Goal: Task Accomplishment & Management: Manage account settings

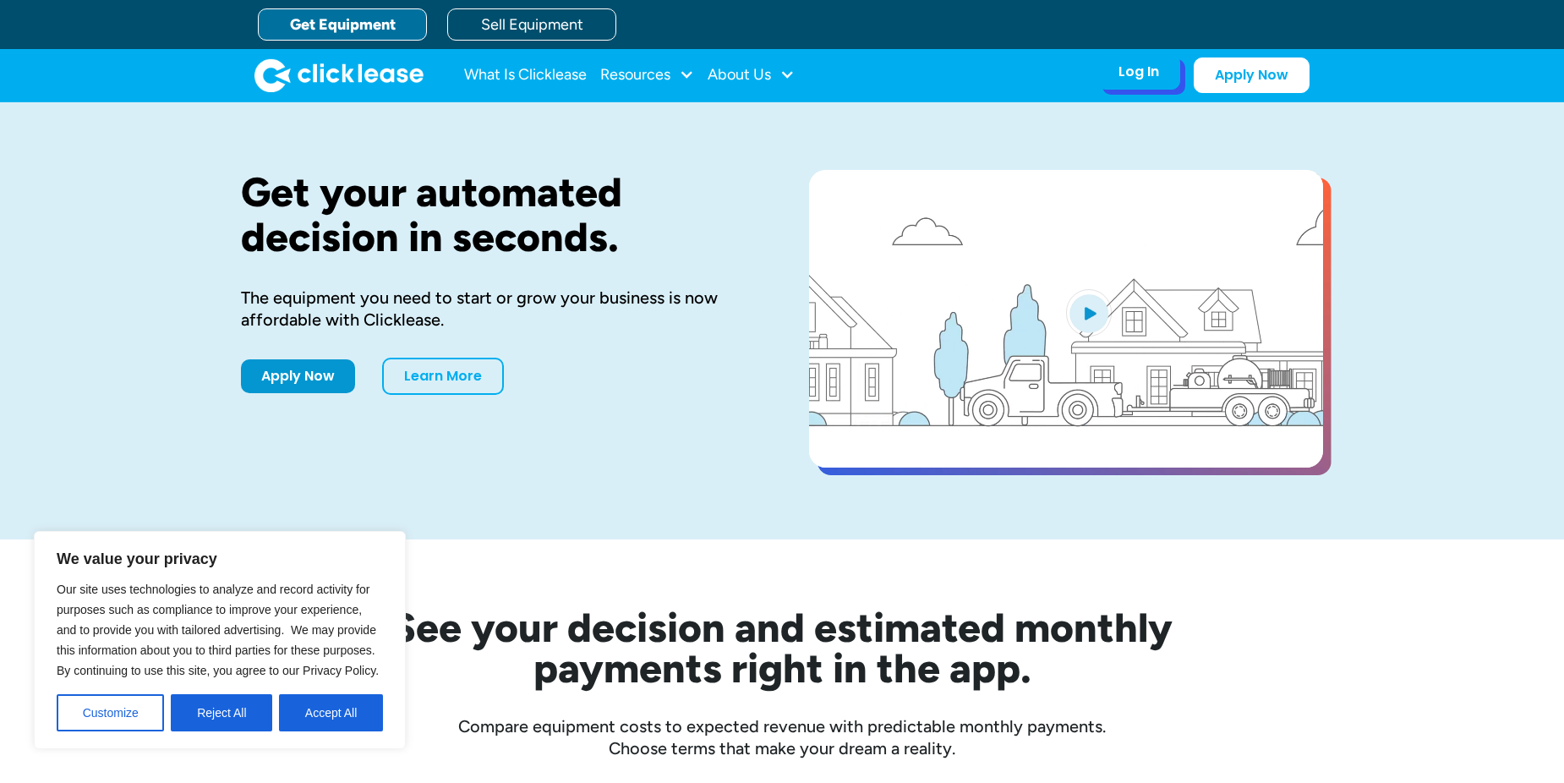
click at [1139, 75] on div "Log In" at bounding box center [1138, 71] width 41 height 17
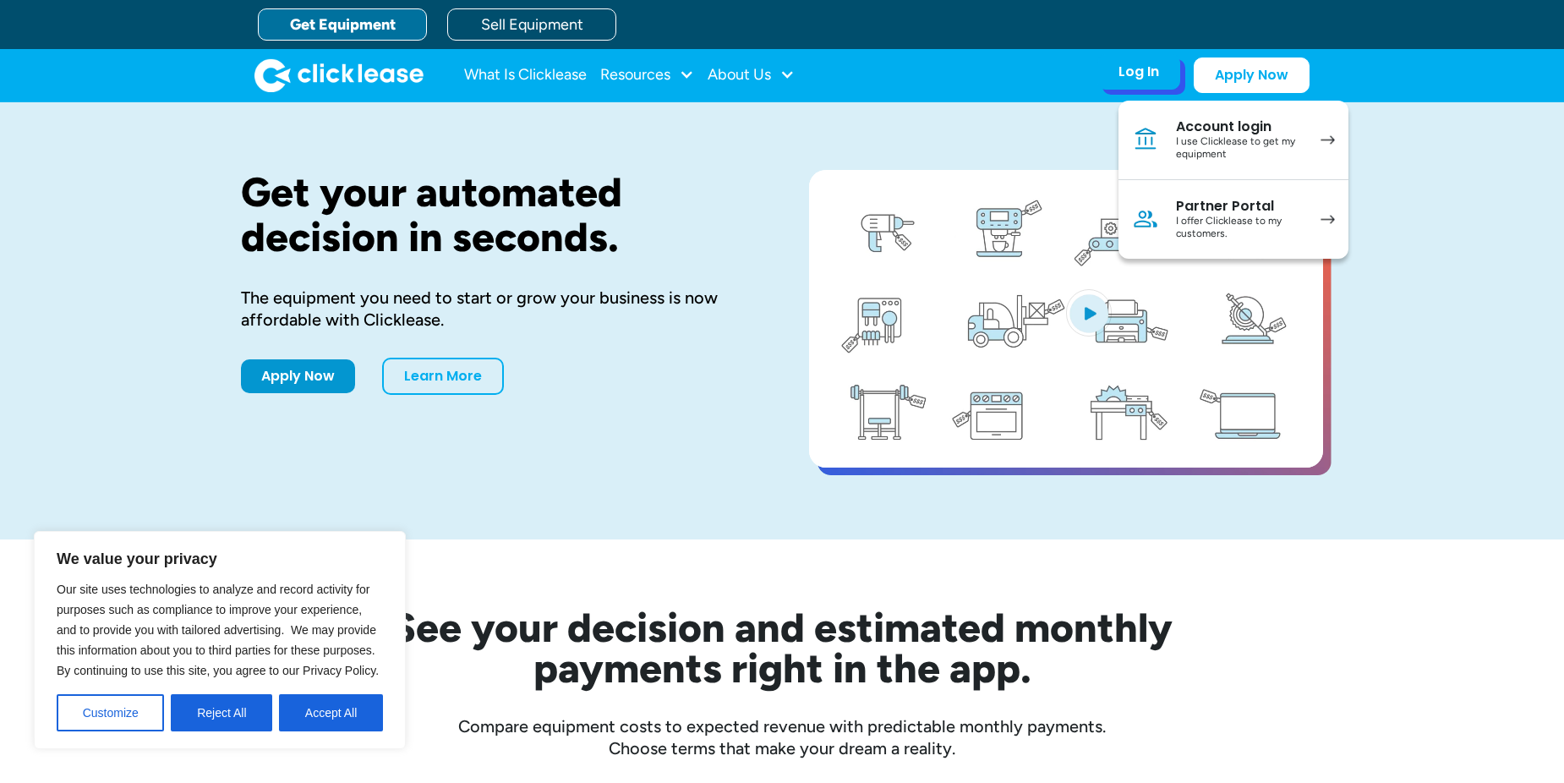
click at [1289, 216] on div "I offer Clicklease to my customers." at bounding box center [1240, 228] width 128 height 26
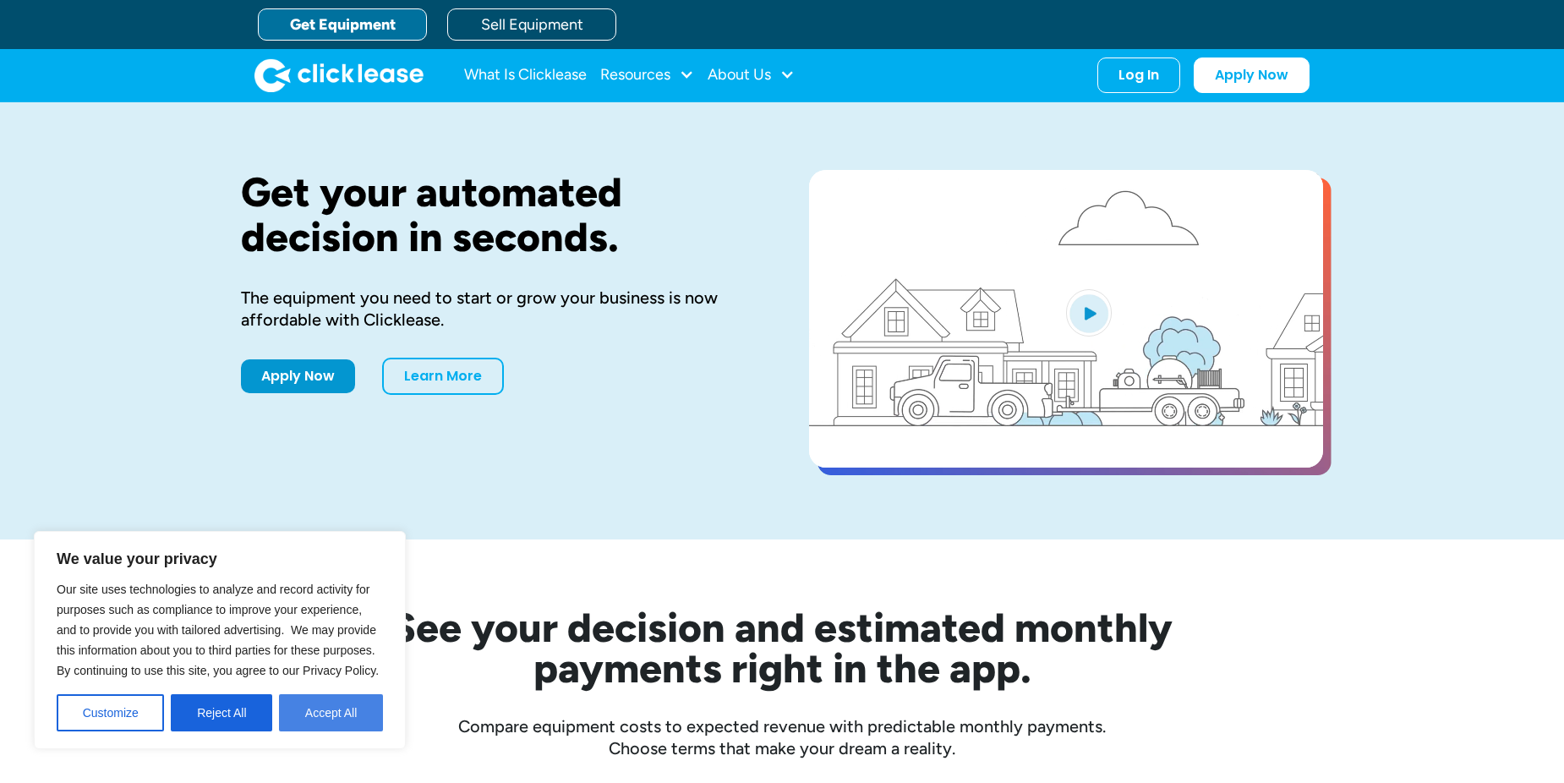
click at [303, 712] on button "Accept All" at bounding box center [331, 712] width 104 height 37
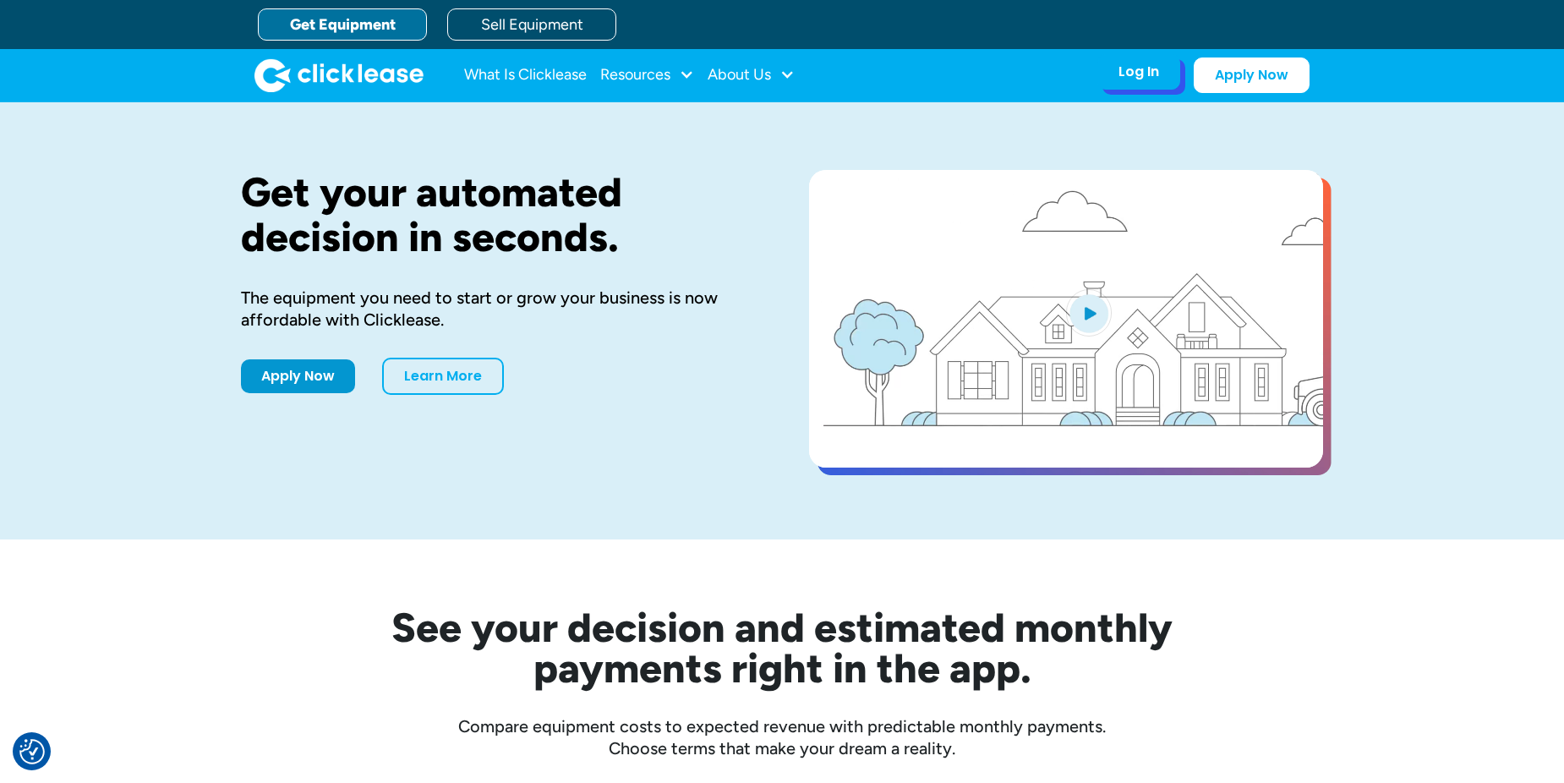
click at [1150, 73] on div "Log In" at bounding box center [1138, 71] width 41 height 17
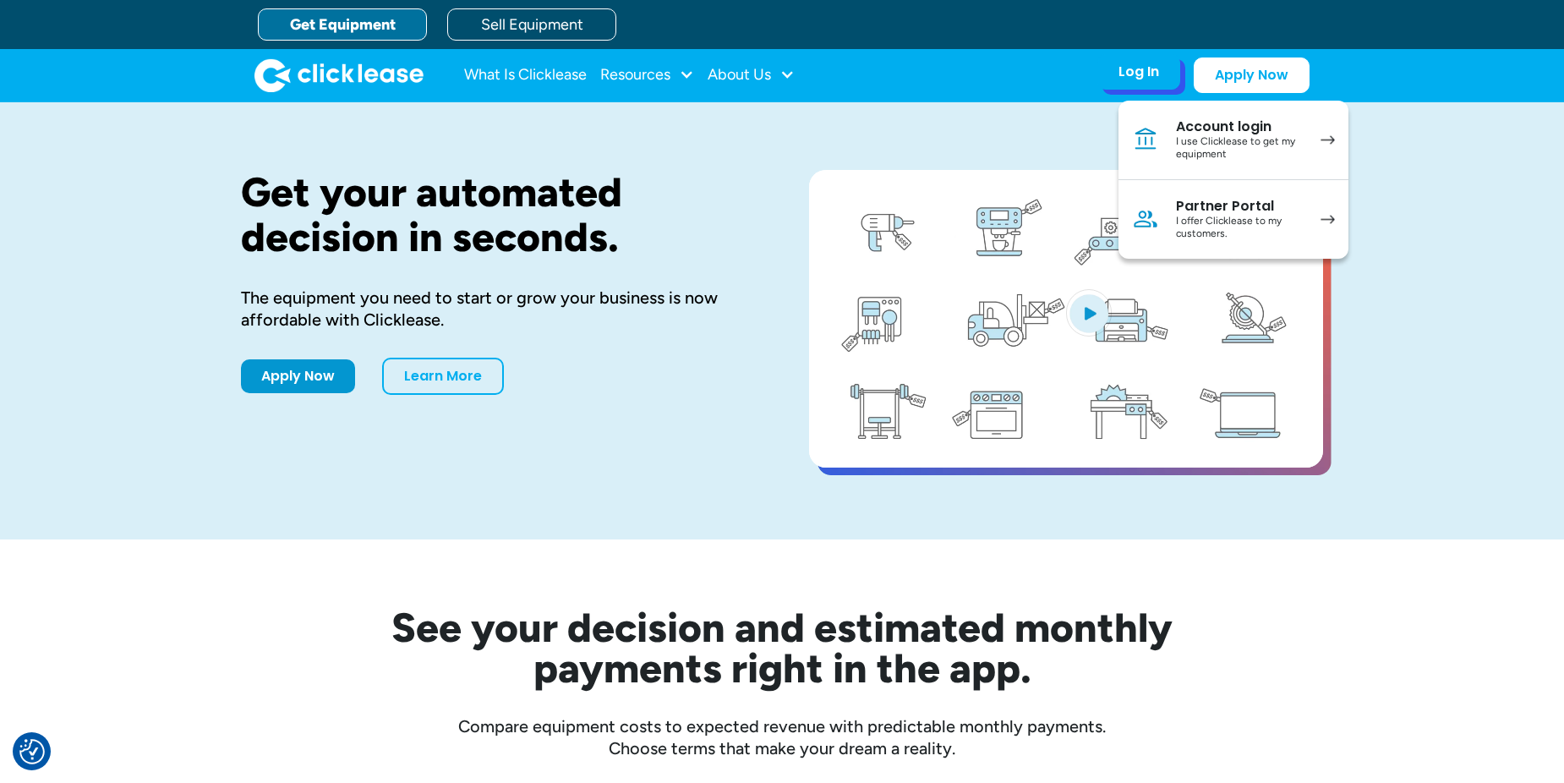
click at [1324, 216] on img at bounding box center [1327, 219] width 14 height 9
